Goal: Task Accomplishment & Management: Manage account settings

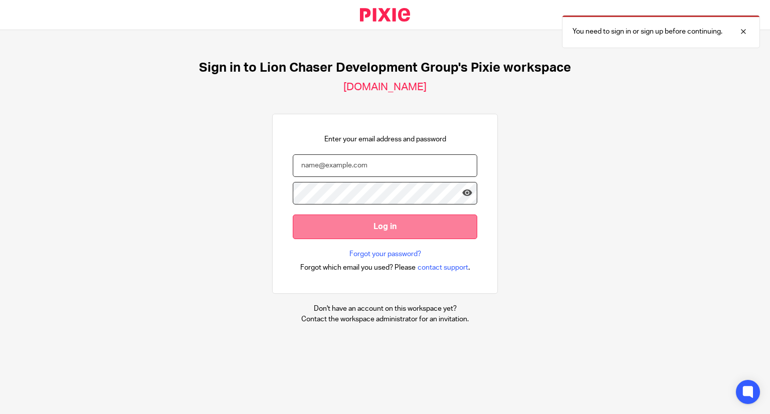
type input "[EMAIL_ADDRESS][DOMAIN_NAME]"
click at [409, 232] on input "Log in" at bounding box center [385, 227] width 185 height 25
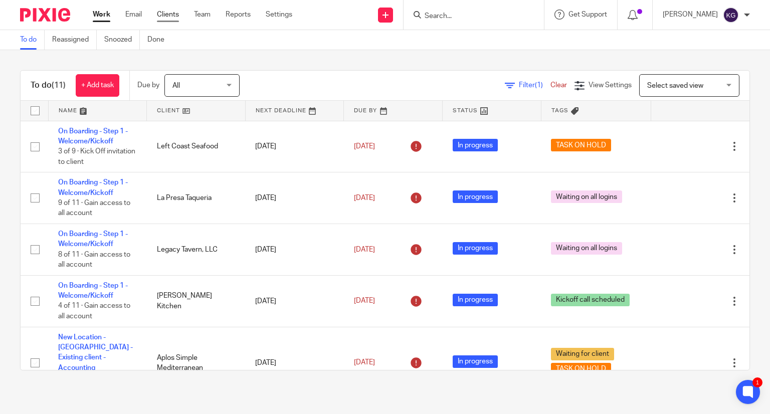
click at [173, 17] on link "Clients" at bounding box center [168, 15] width 22 height 10
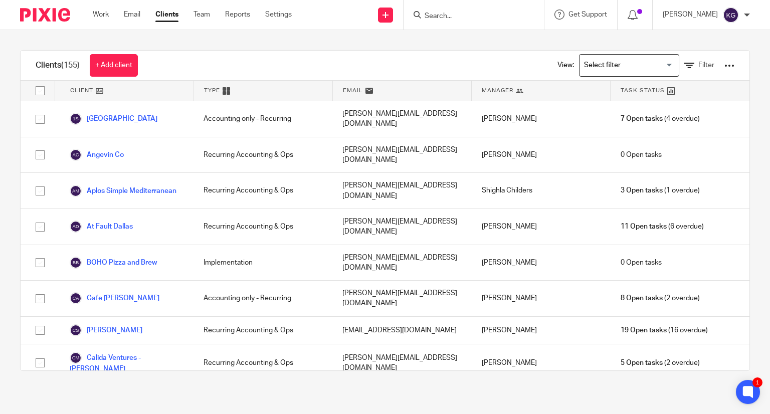
click at [653, 61] on input "Search for option" at bounding box center [627, 66] width 93 height 18
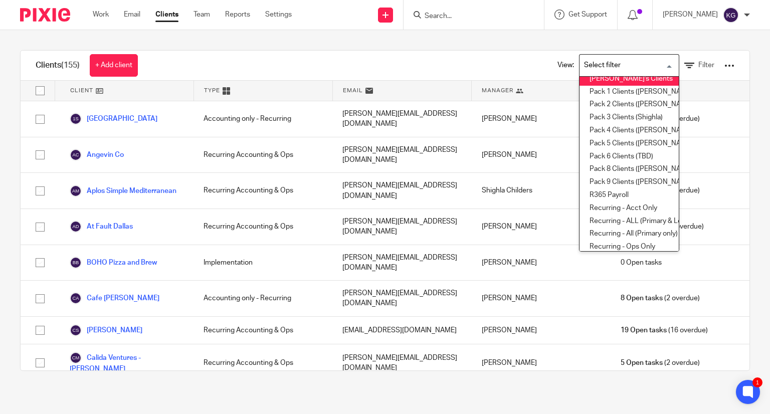
scroll to position [251, 0]
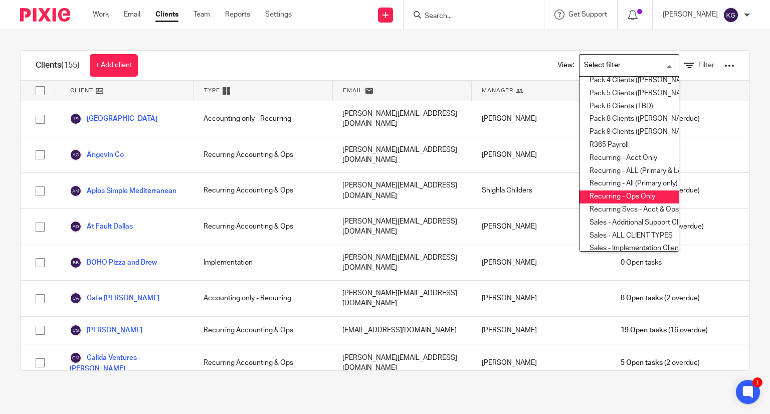
click at [627, 194] on li "Recurring - Ops Only" at bounding box center [629, 197] width 99 height 13
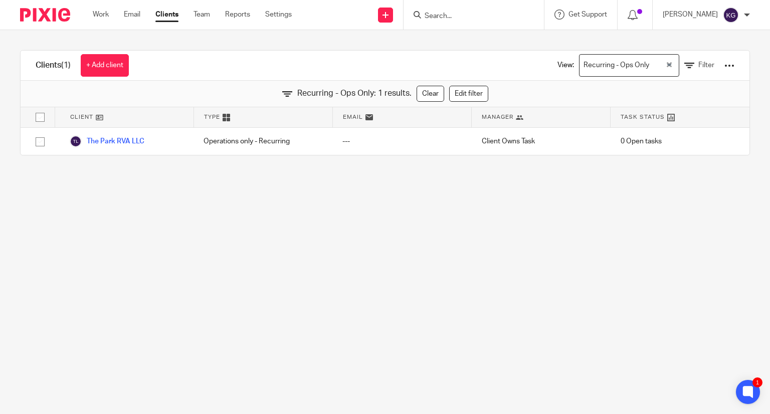
click at [667, 62] on button "Clear Selected" at bounding box center [669, 66] width 5 height 8
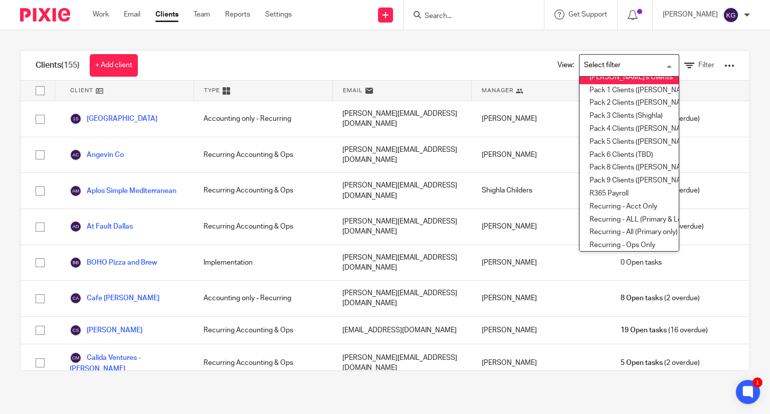
scroll to position [197, 0]
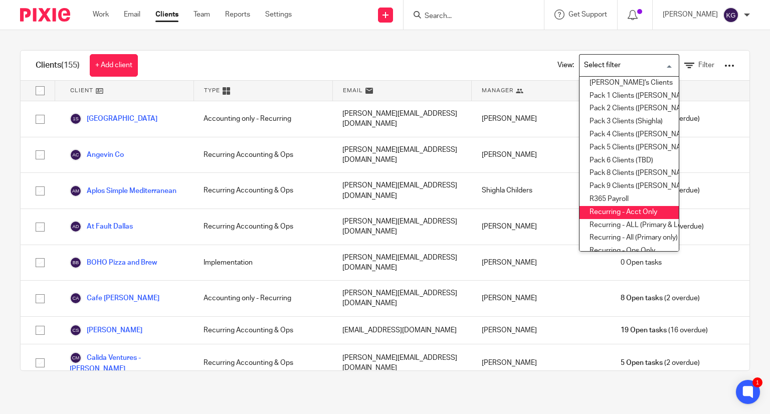
click at [641, 211] on li "Recurring - Acct Only" at bounding box center [629, 212] width 99 height 13
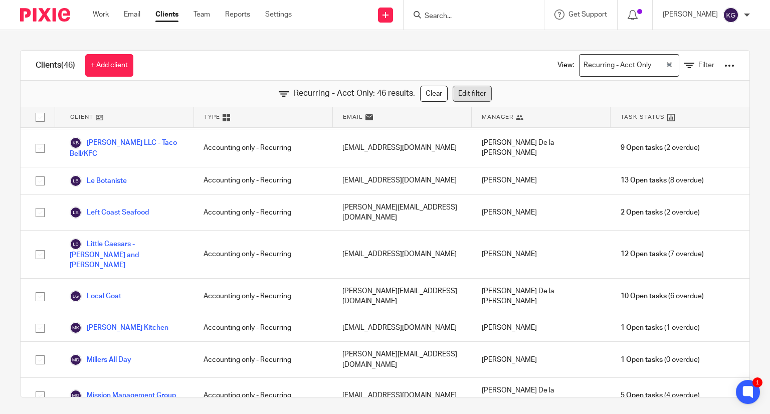
scroll to position [451, 0]
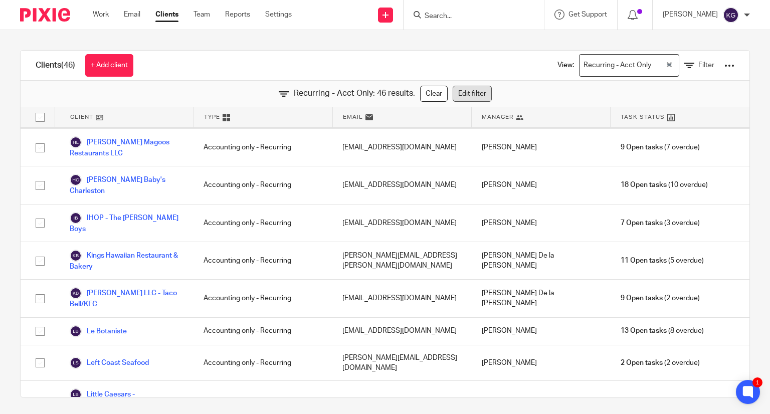
click at [465, 91] on link "Edit filter" at bounding box center [472, 94] width 39 height 16
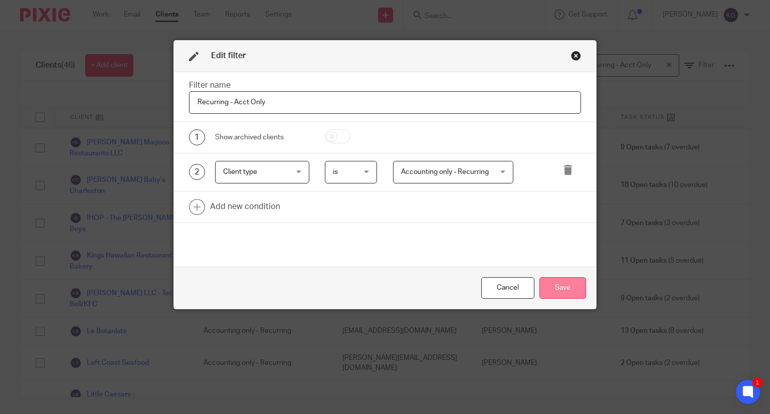
click at [564, 292] on button "Save" at bounding box center [563, 288] width 47 height 22
click at [555, 284] on button "Save" at bounding box center [563, 288] width 47 height 22
click at [566, 287] on button "Save" at bounding box center [563, 288] width 47 height 22
click at [507, 286] on div "Cancel" at bounding box center [508, 288] width 53 height 22
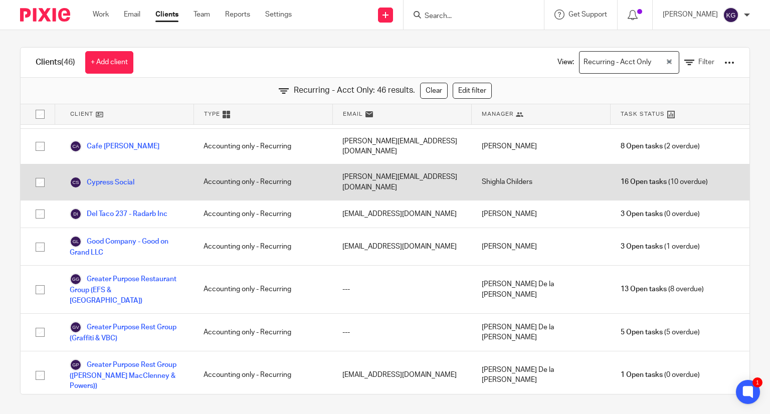
scroll to position [0, 0]
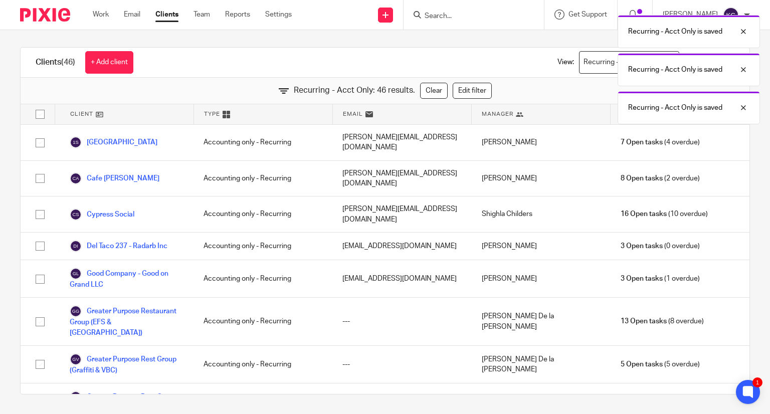
click at [613, 60] on div "Recurring - Acct Only is saved Recurring - Acct Only is saved Recurring - Acct …" at bounding box center [572, 67] width 375 height 114
click at [746, 32] on div at bounding box center [736, 32] width 27 height 12
click at [743, 31] on div at bounding box center [736, 32] width 27 height 12
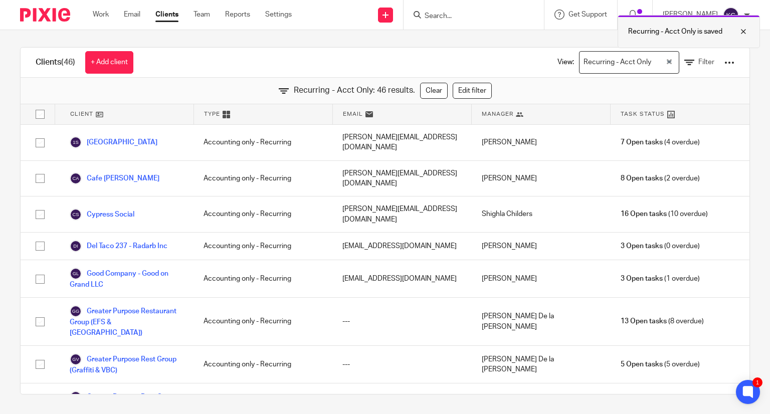
click at [742, 33] on div at bounding box center [736, 32] width 27 height 12
click at [667, 60] on icon "Clear Selected" at bounding box center [669, 61] width 5 height 5
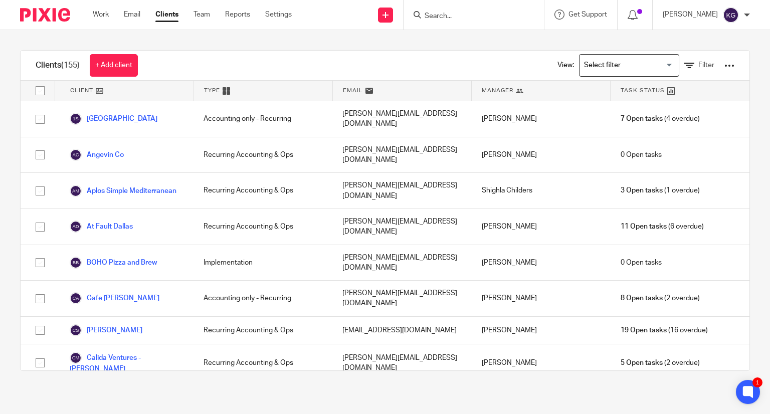
click at [657, 63] on input "Search for option" at bounding box center [627, 66] width 93 height 18
